Goal: Task Accomplishment & Management: Complete application form

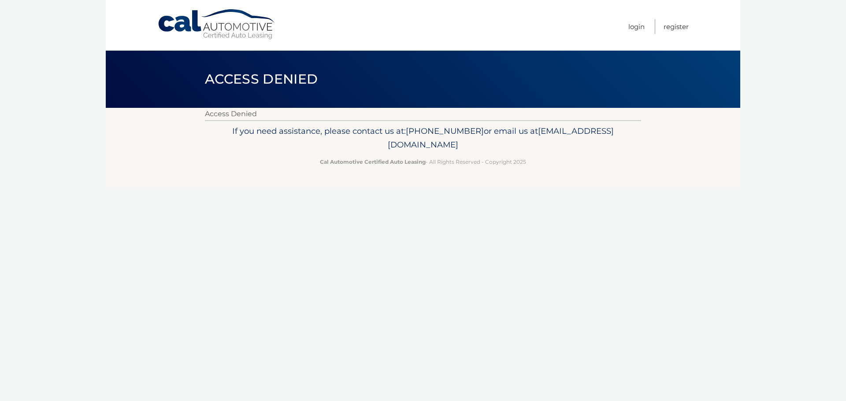
click at [262, 27] on link "Cal Automotive" at bounding box center [216, 24] width 119 height 31
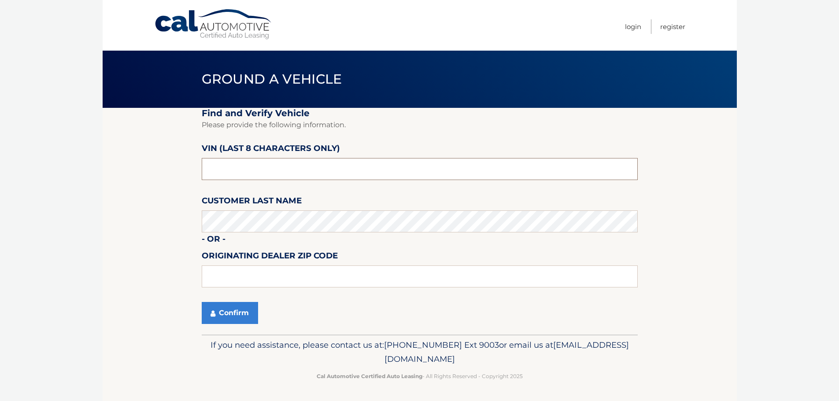
click at [258, 173] on input "text" at bounding box center [420, 169] width 436 height 22
click at [229, 171] on input "text" at bounding box center [420, 169] width 436 height 22
click at [305, 170] on input "text" at bounding box center [420, 169] width 436 height 22
type input "NS127937"
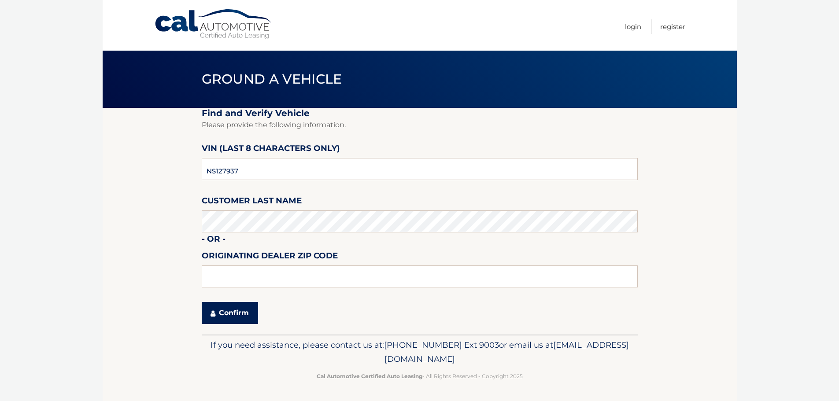
click at [246, 319] on button "Confirm" at bounding box center [230, 313] width 56 height 22
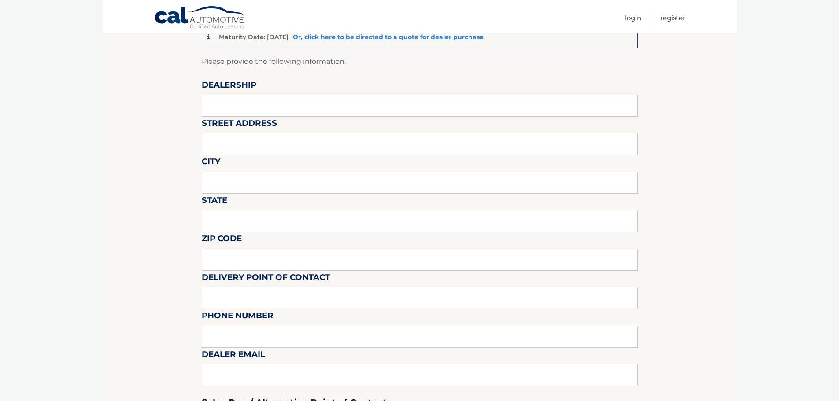
scroll to position [44, 0]
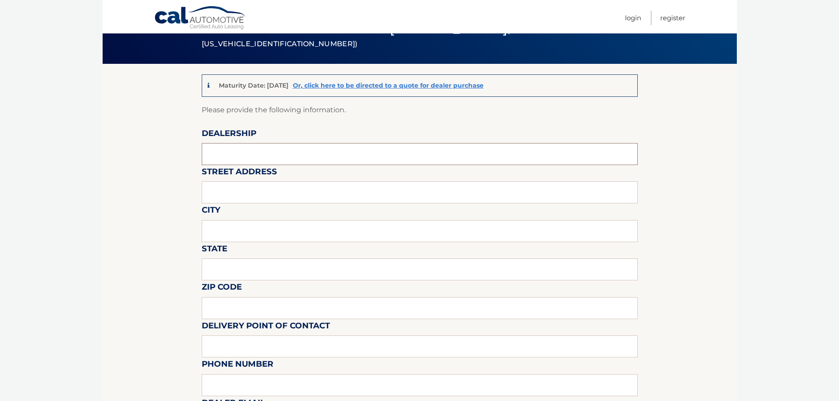
click at [258, 154] on input "text" at bounding box center [420, 154] width 436 height 22
type input "WEST HERR HYUNDAI"
type input "5484 TRANSIT RD"
type input "WILLIAMSVILLE"
type input "NY"
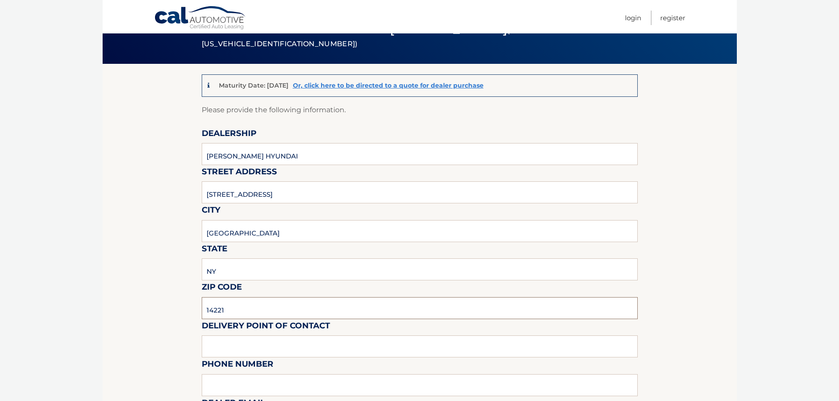
type input "14221"
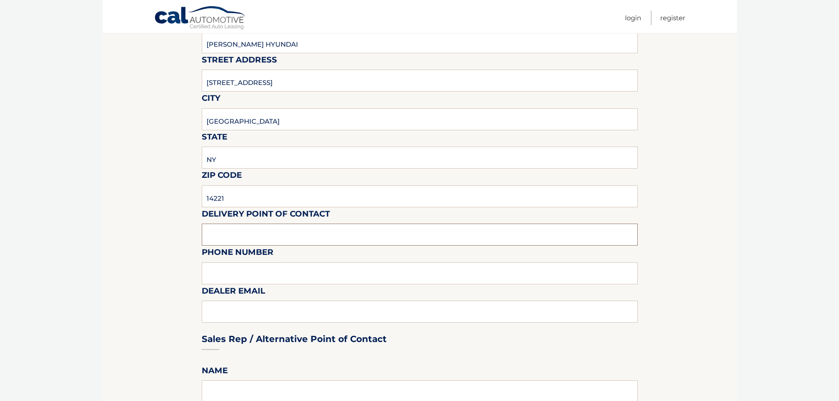
scroll to position [176, 0]
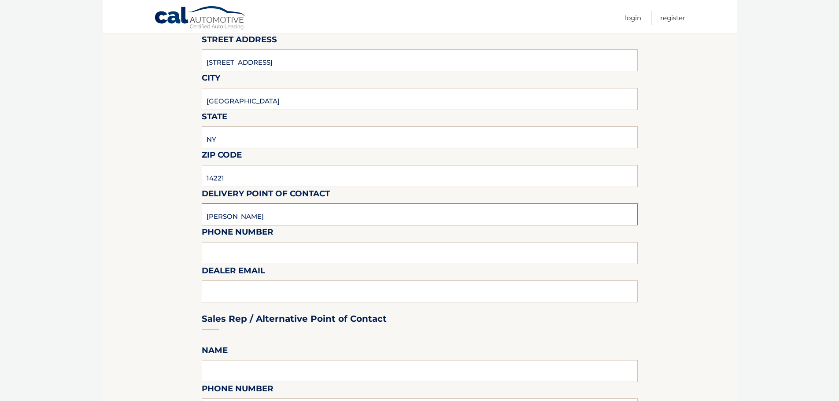
type input "RYAN WRIGHT"
type input "7169324802"
click at [320, 297] on div "Sales Rep / Alternative Point of Contact" at bounding box center [420, 302] width 436 height 62
click at [321, 295] on div "Sales Rep / Alternative Point of Contact" at bounding box center [420, 302] width 436 height 62
click at [319, 296] on div "Sales Rep / Alternative Point of Contact" at bounding box center [420, 302] width 436 height 62
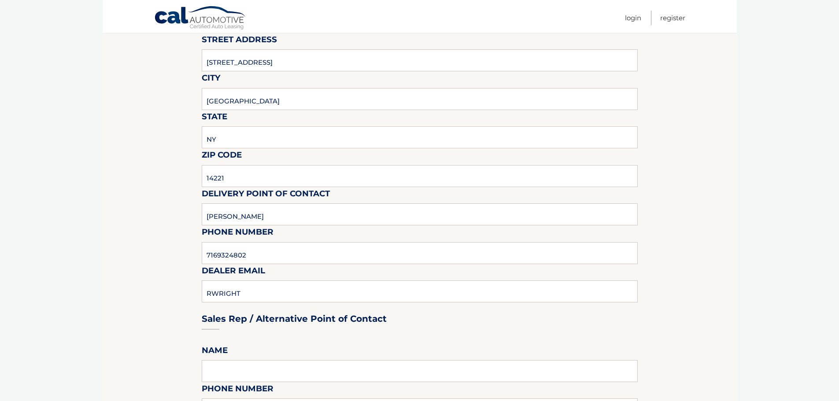
click at [318, 299] on div "Sales Rep / Alternative Point of Contact" at bounding box center [420, 302] width 436 height 62
click at [250, 295] on div "Sales Rep / Alternative Point of Contact" at bounding box center [420, 302] width 436 height 62
click at [226, 293] on div "Sales Rep / Alternative Point of Contact" at bounding box center [420, 302] width 436 height 62
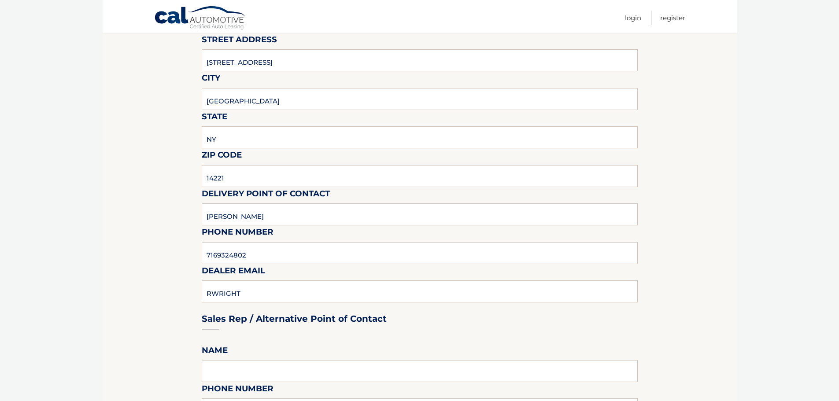
click at [246, 295] on div "Sales Rep / Alternative Point of Contact" at bounding box center [420, 302] width 436 height 62
click at [257, 293] on div "Sales Rep / Alternative Point of Contact" at bounding box center [420, 302] width 436 height 62
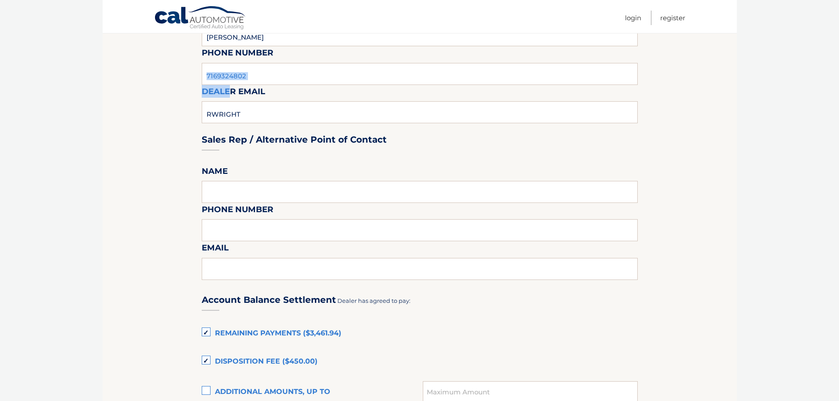
scroll to position [352, 0]
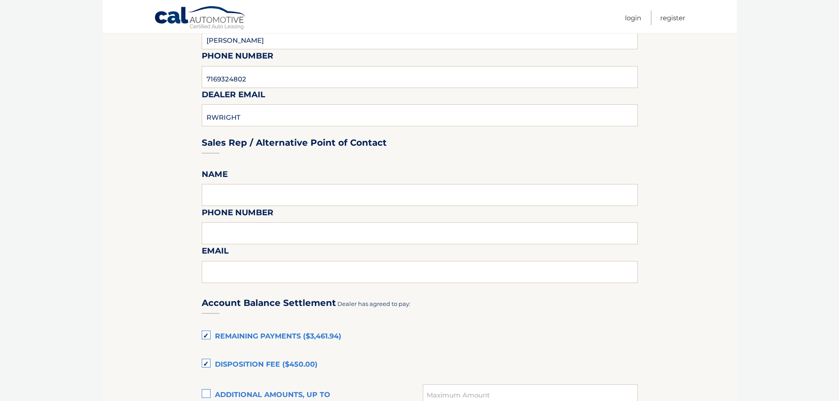
click at [229, 161] on fieldset "Please provide the following information. Dealership WEST HERR HYUNDAI Street A…" at bounding box center [420, 259] width 436 height 926
click at [228, 196] on input "text" at bounding box center [420, 195] width 436 height 22
click at [222, 126] on div "Sales Rep / Alternative Point of Contact" at bounding box center [420, 126] width 436 height 62
click at [223, 118] on div "Sales Rep / Alternative Point of Contact" at bounding box center [420, 126] width 436 height 62
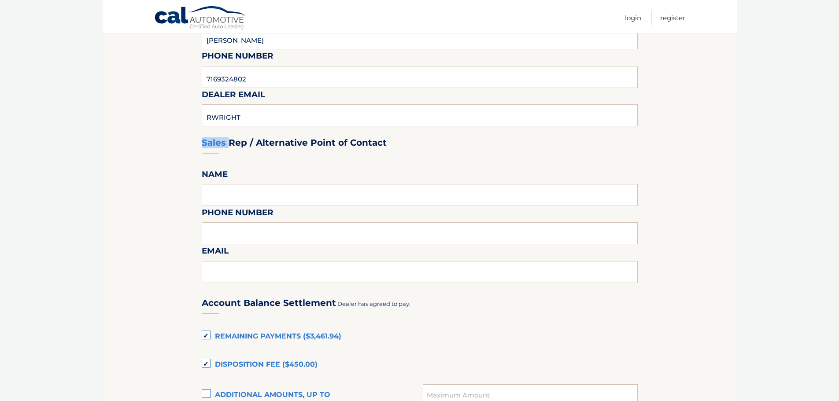
click at [223, 118] on div "Sales Rep / Alternative Point of Contact" at bounding box center [420, 126] width 436 height 62
click at [223, 112] on div "Sales Rep / Alternative Point of Contact" at bounding box center [420, 126] width 436 height 62
drag, startPoint x: 223, startPoint y: 110, endPoint x: 226, endPoint y: 92, distance: 17.8
click at [224, 105] on div "Sales Rep / Alternative Point of Contact" at bounding box center [420, 126] width 436 height 62
drag, startPoint x: 226, startPoint y: 92, endPoint x: 230, endPoint y: 80, distance: 13.1
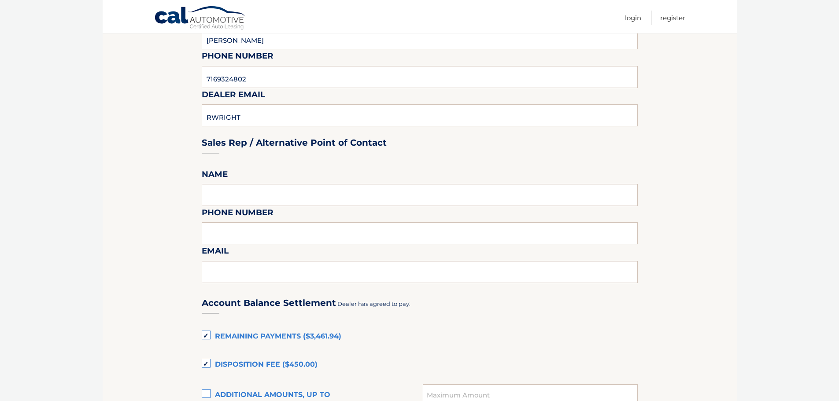
click at [228, 84] on fieldset "Please provide the following information. Dealership WEST HERR HYUNDAI Street A…" at bounding box center [420, 259] width 436 height 926
click at [230, 78] on input "7169324802" at bounding box center [420, 77] width 436 height 22
type input "RWRIGHT@WESTHERR.COM"
click at [229, 190] on input "text" at bounding box center [420, 195] width 436 height 22
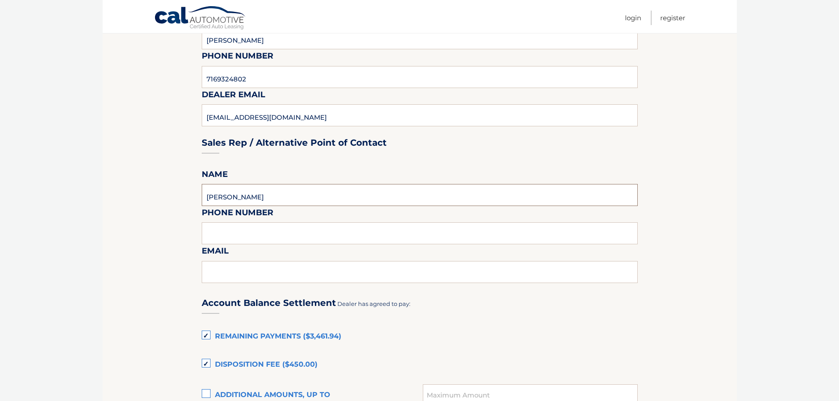
type input "TYLER"
type input "7169324802"
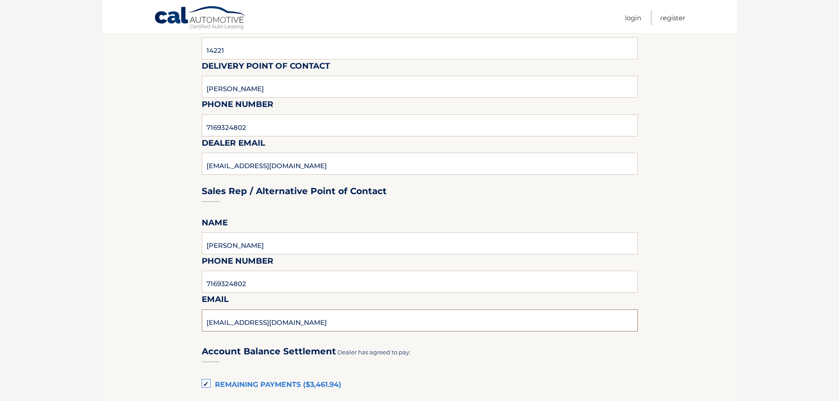
scroll to position [220, 0]
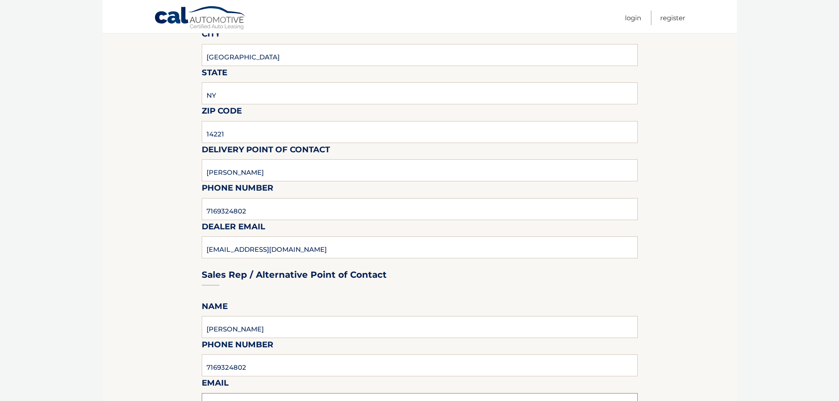
type input "TCUMMINGS@WESTHERR.COM"
click at [261, 168] on input "RYAN WRIGHT" at bounding box center [420, 170] width 436 height 22
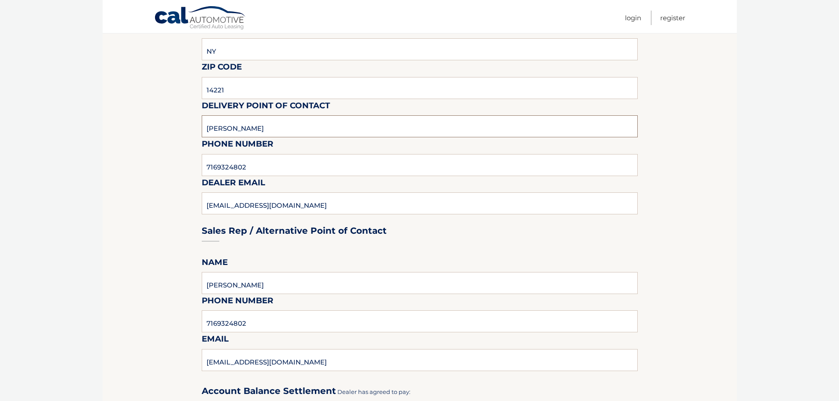
scroll to position [352, 0]
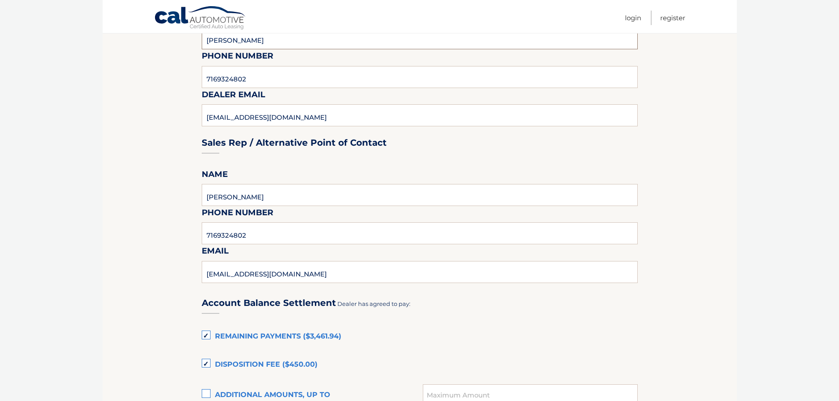
type input "RYAN W"
click at [271, 192] on input "TYLER" at bounding box center [420, 195] width 436 height 22
type input "TYLER C"
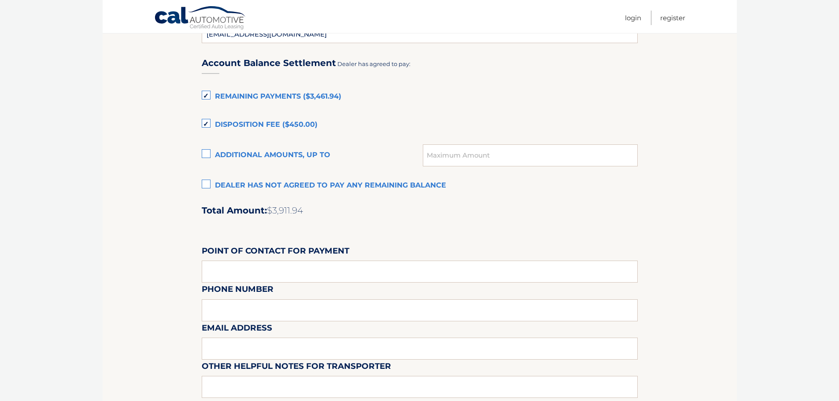
scroll to position [617, 0]
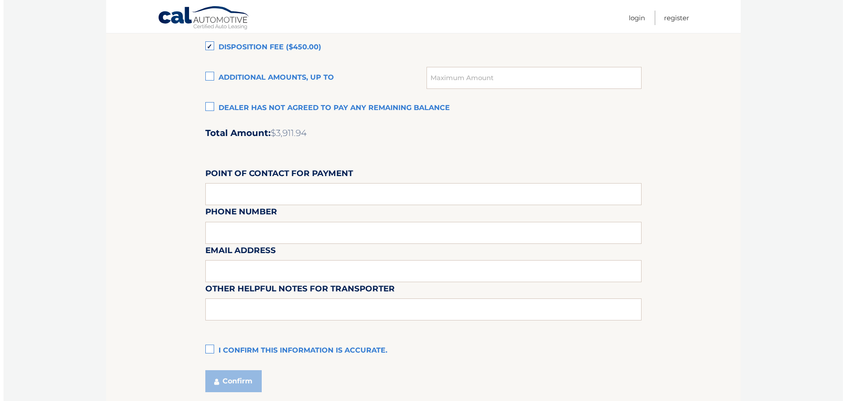
scroll to position [739, 0]
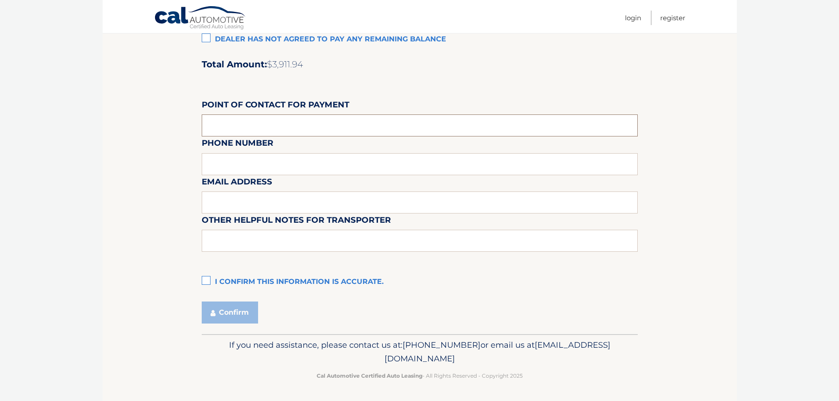
click at [248, 122] on input "text" at bounding box center [420, 126] width 436 height 22
click at [253, 281] on label "I confirm this information is accurate." at bounding box center [420, 283] width 436 height 18
click at [0, 0] on input "I confirm this information is accurate." at bounding box center [0, 0] width 0 height 0
click at [247, 308] on button "Confirm" at bounding box center [230, 313] width 56 height 22
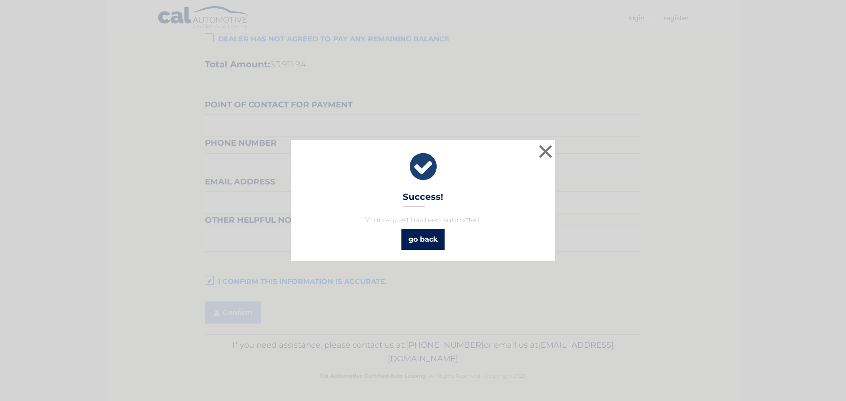
click at [423, 246] on link "go back" at bounding box center [422, 239] width 43 height 21
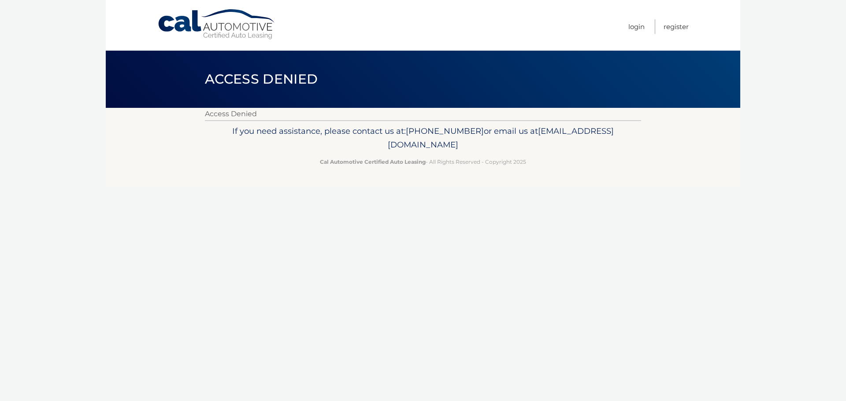
click at [199, 31] on link "Cal Automotive" at bounding box center [216, 24] width 119 height 31
